Goal: Task Accomplishment & Management: Use online tool/utility

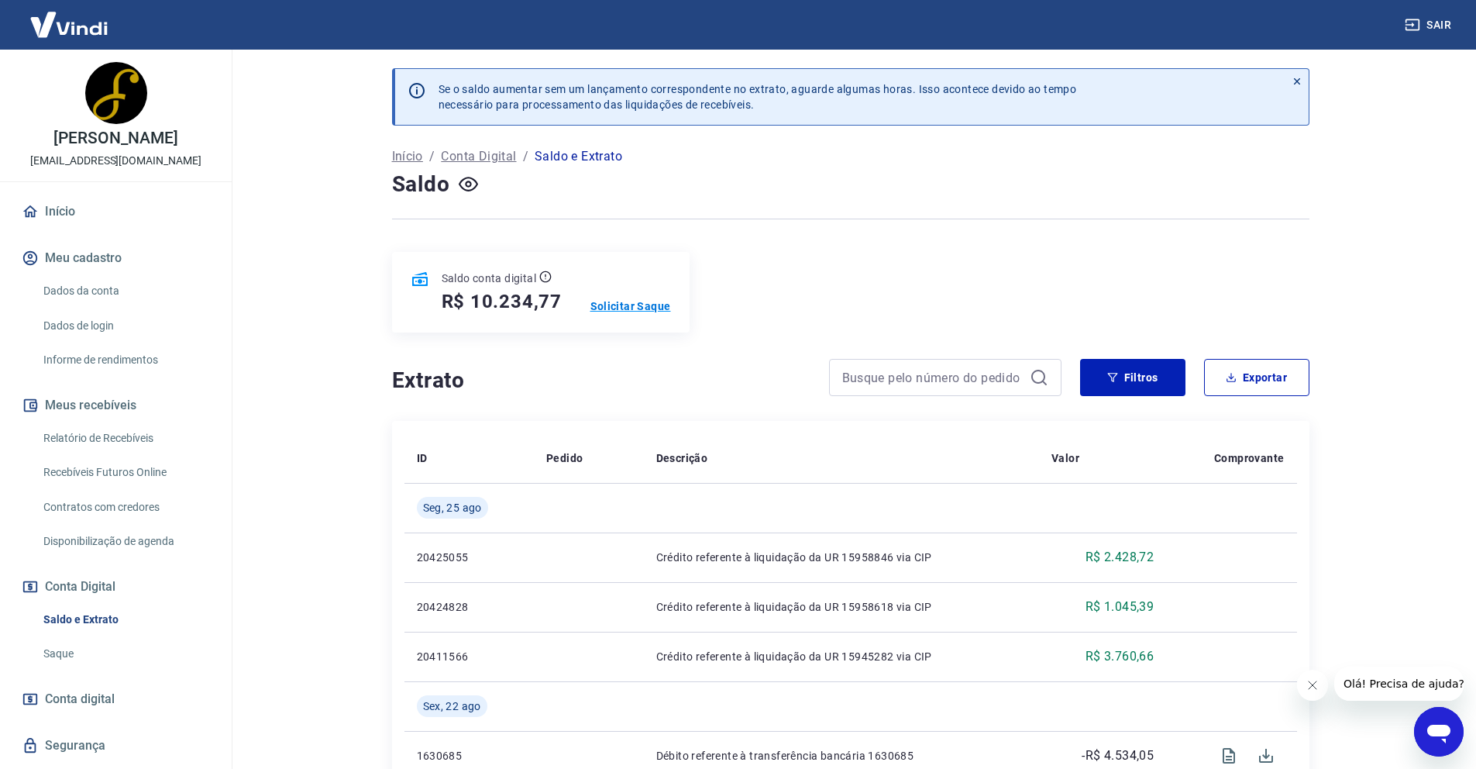
click at [628, 311] on p "Solicitar Saque" at bounding box center [631, 305] width 81 height 15
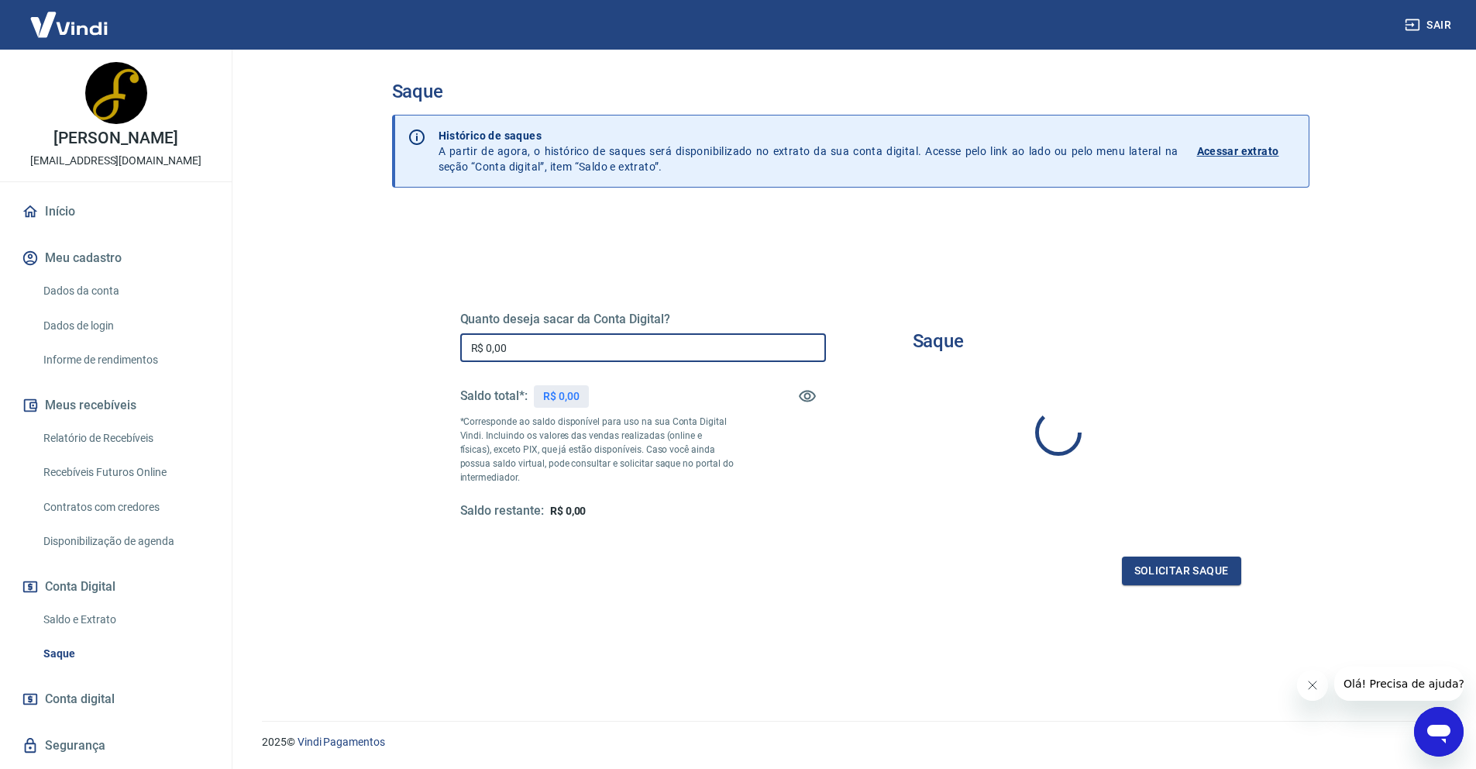
click at [624, 338] on input "R$ 0,00" at bounding box center [643, 347] width 366 height 29
type input "R$ 7.234,77"
click at [1164, 567] on button "Solicitar saque" at bounding box center [1181, 570] width 119 height 29
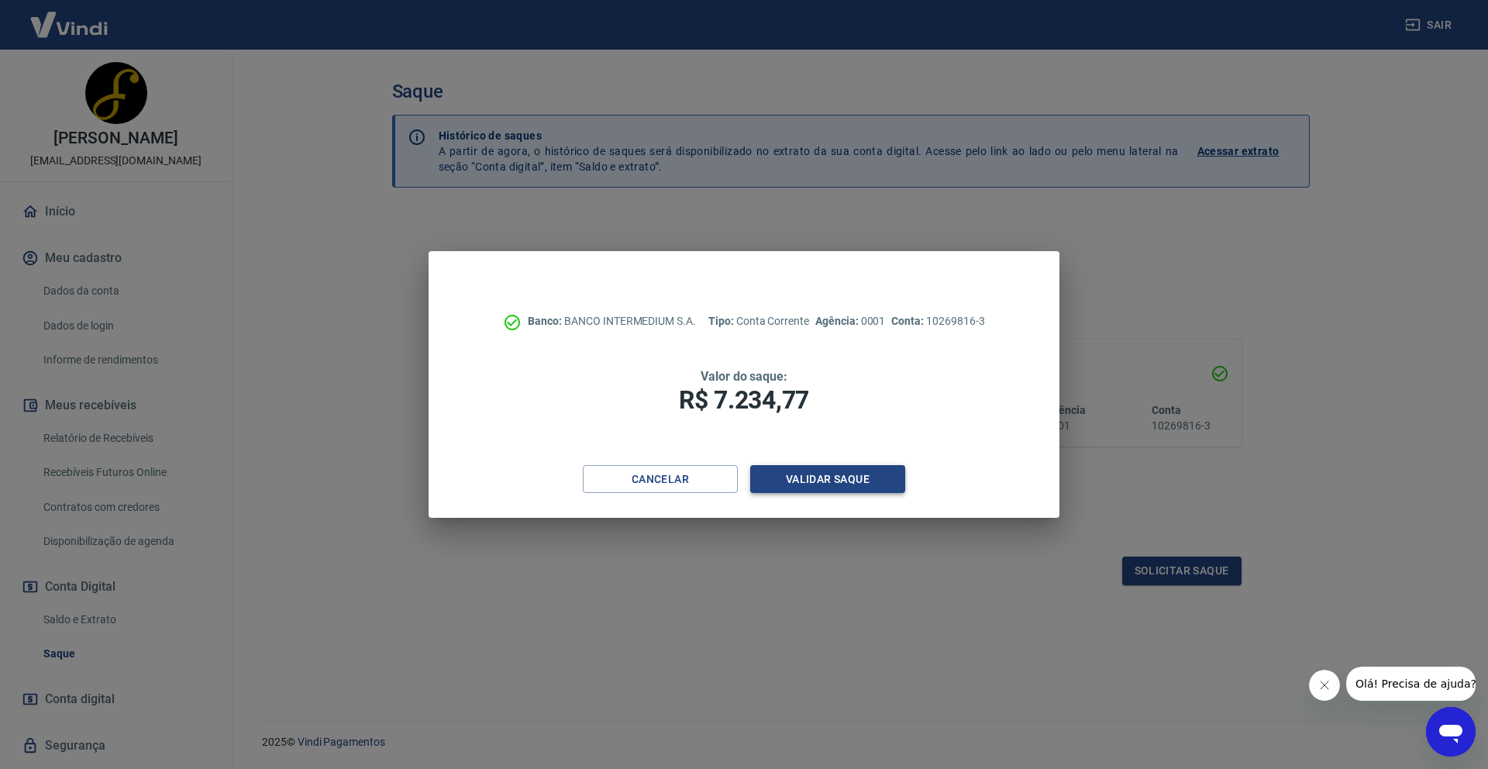
click at [880, 480] on button "Validar saque" at bounding box center [827, 479] width 155 height 29
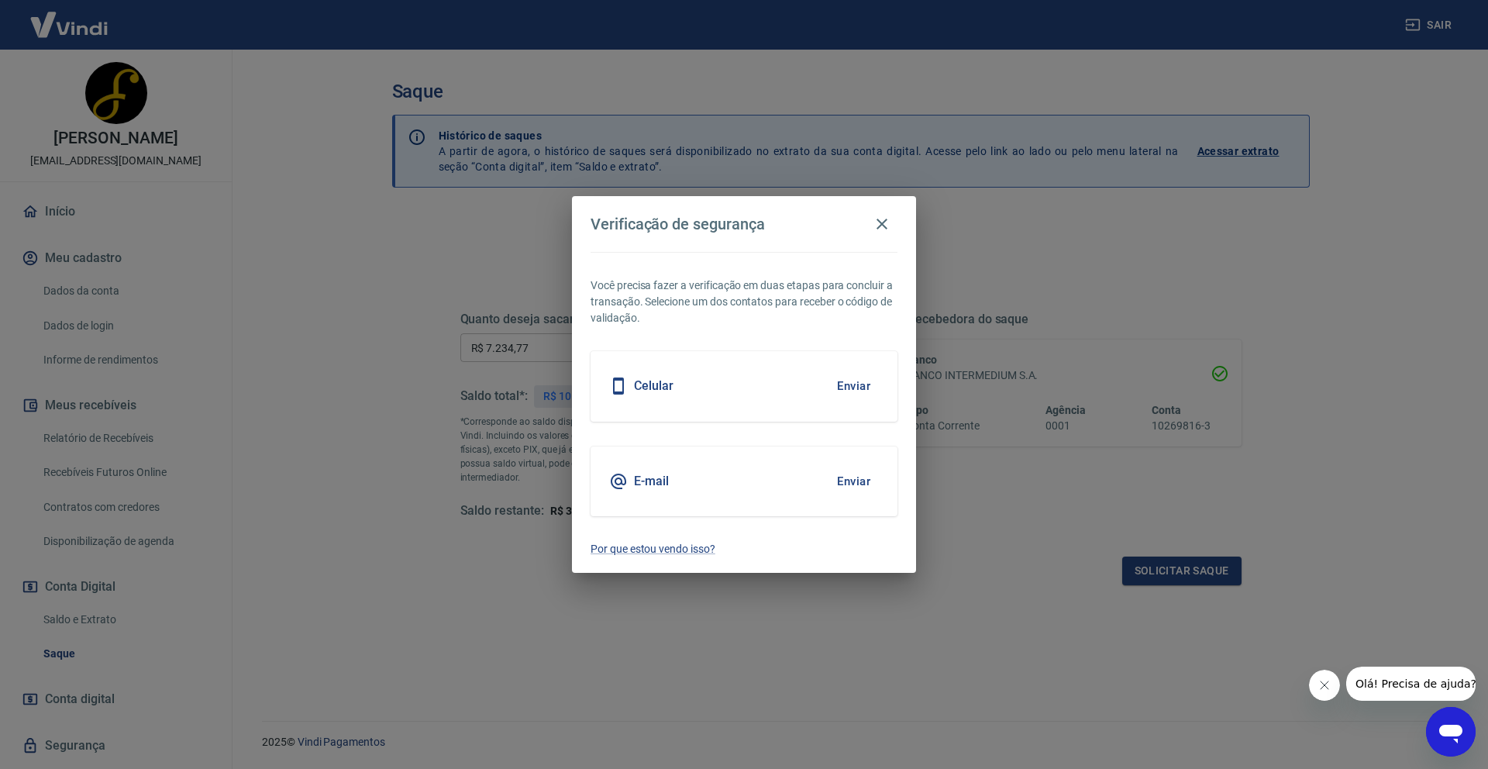
click at [883, 377] on div "Celular Enviar" at bounding box center [744, 386] width 307 height 70
click at [865, 381] on button "Enviar" at bounding box center [853, 386] width 50 height 33
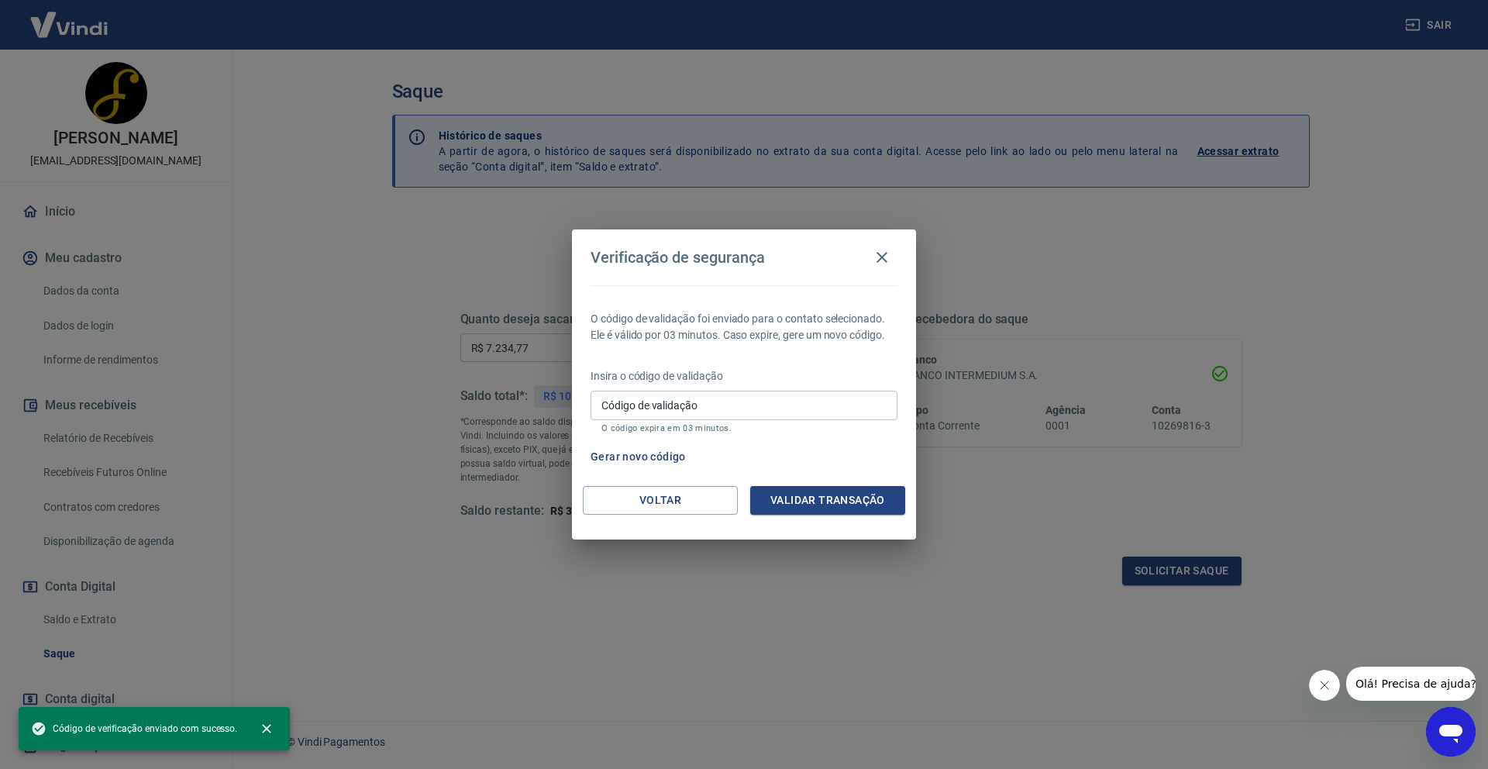
click at [794, 407] on input "Código de validação" at bounding box center [744, 405] width 307 height 29
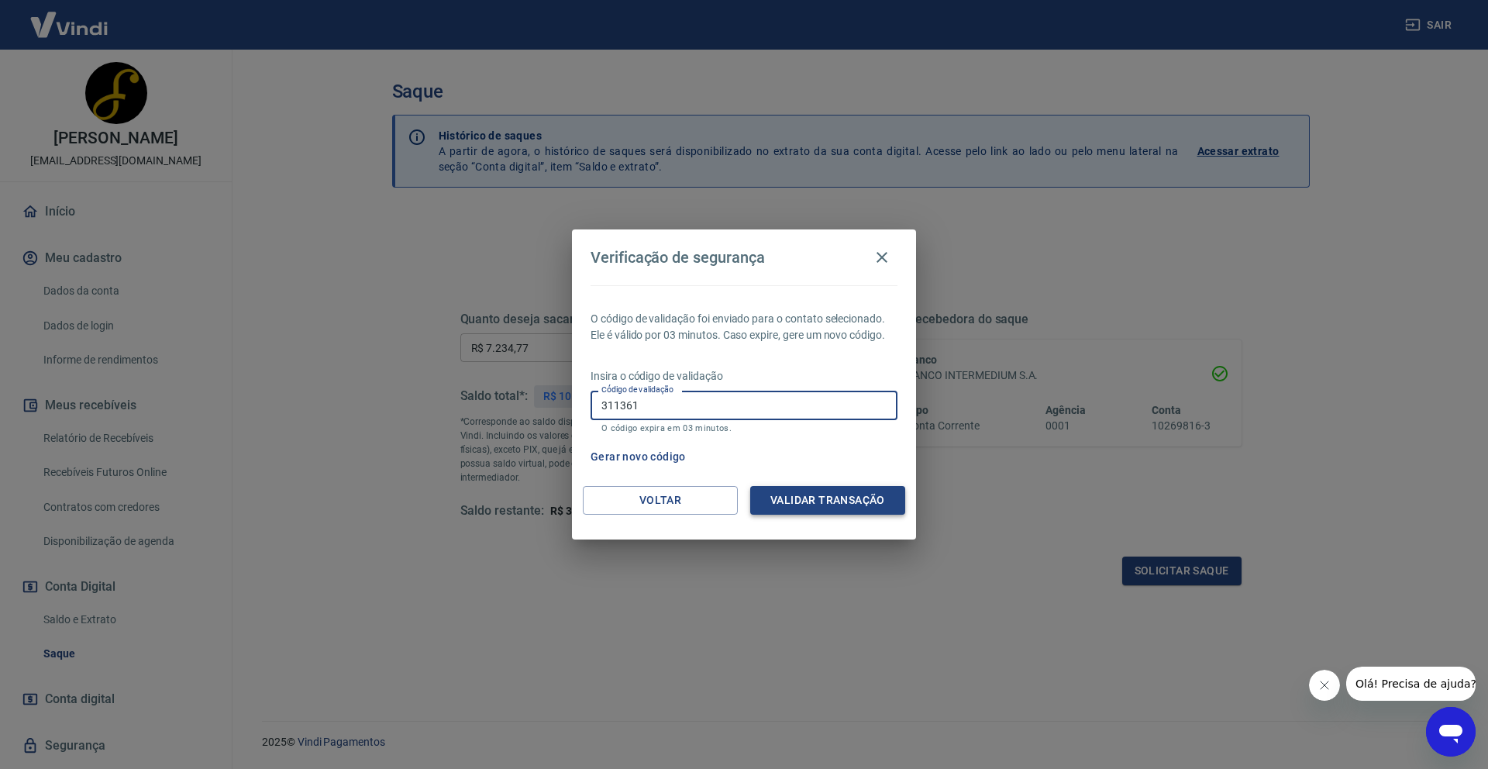
type input "311361"
click at [819, 504] on button "Validar transação" at bounding box center [827, 500] width 155 height 29
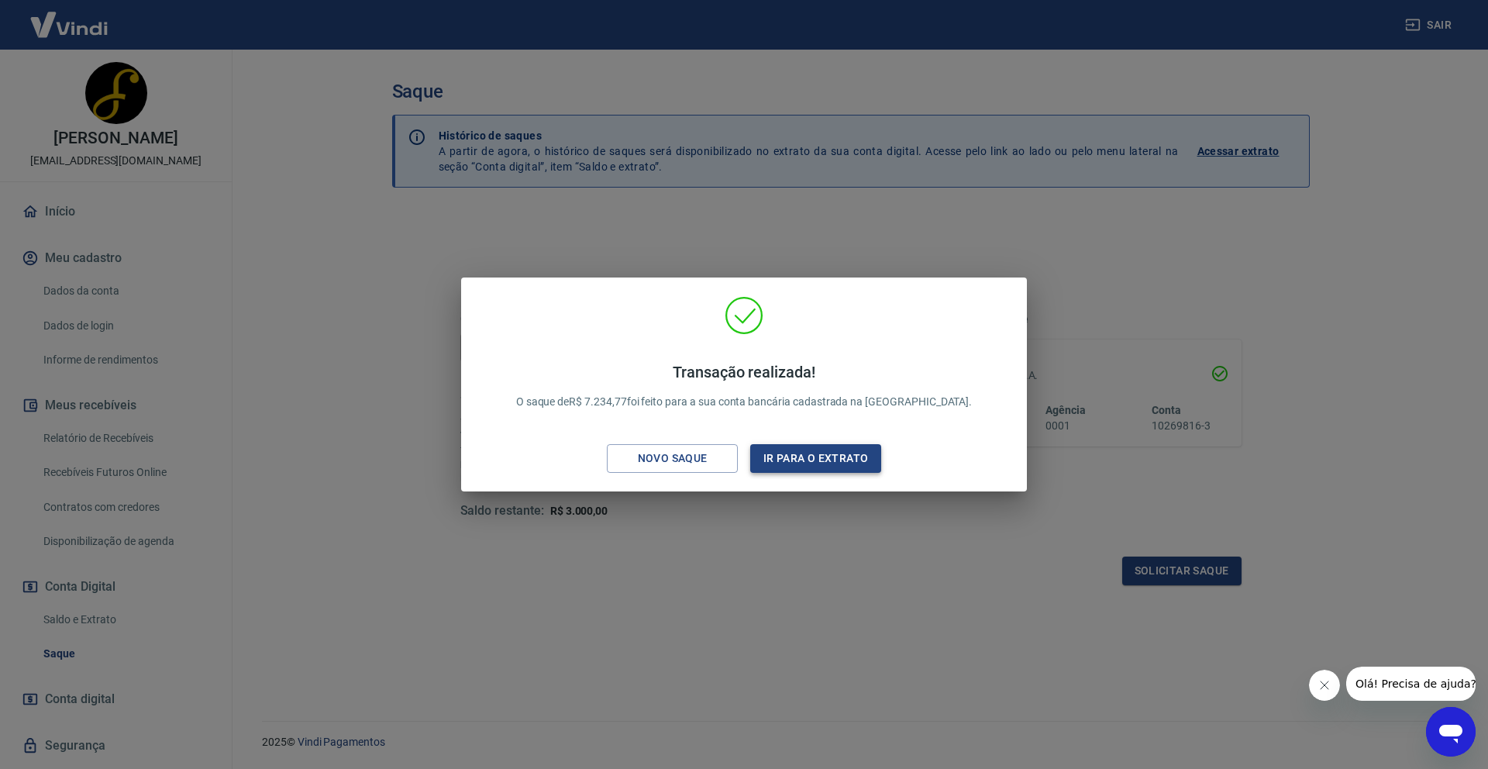
drag, startPoint x: 818, startPoint y: 432, endPoint x: 811, endPoint y: 459, distance: 27.1
click at [818, 432] on div "Transação realizada! O saque de R$ 7.234,77 foi feito para a sua conta bancária…" at bounding box center [744, 387] width 541 height 183
click at [811, 463] on button "Ir para o extrato" at bounding box center [815, 458] width 131 height 29
